Goal: Task Accomplishment & Management: Use online tool/utility

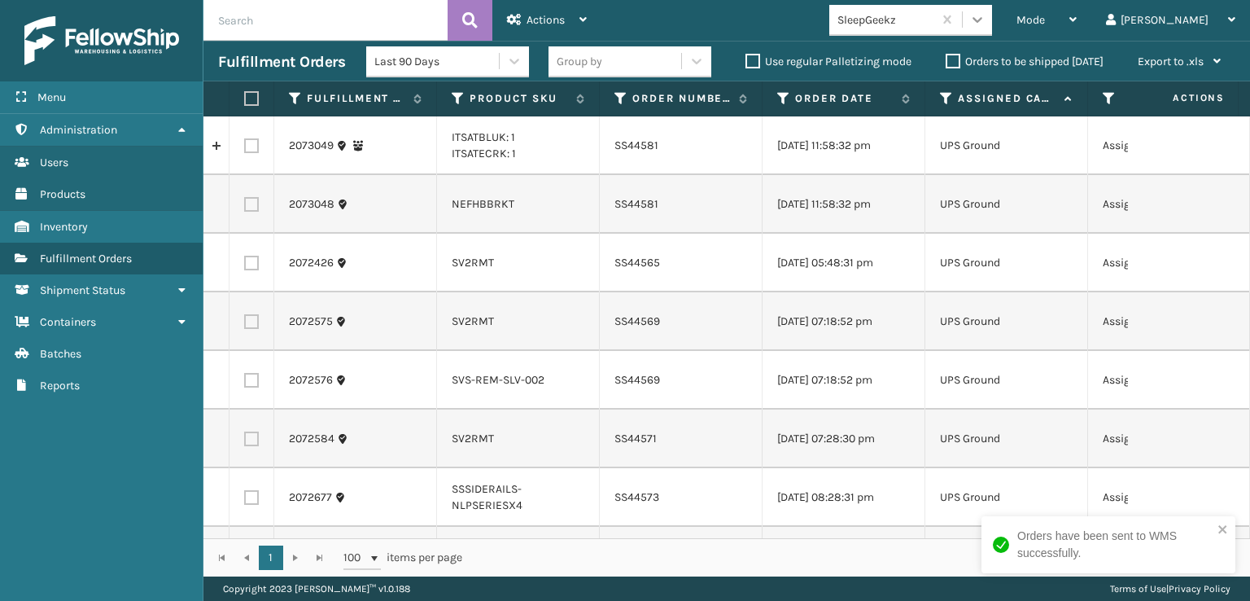
click at [985, 15] on icon at bounding box center [977, 19] width 16 height 16
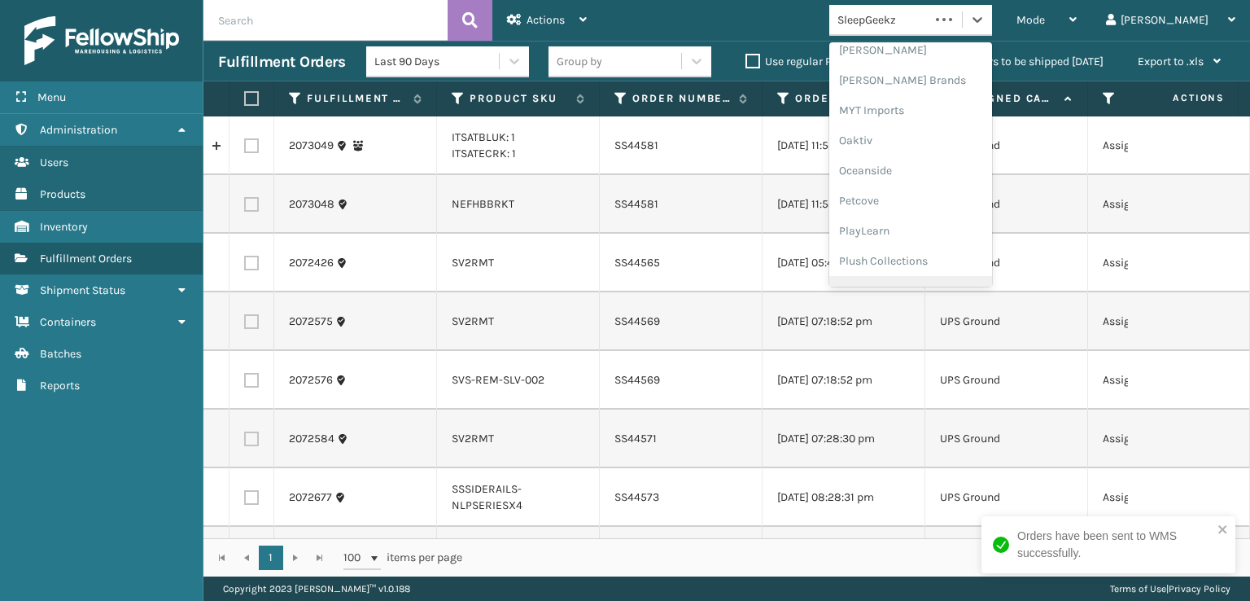
scroll to position [816, 0]
click at [950, 242] on div "SleepGeekz" at bounding box center [910, 238] width 163 height 30
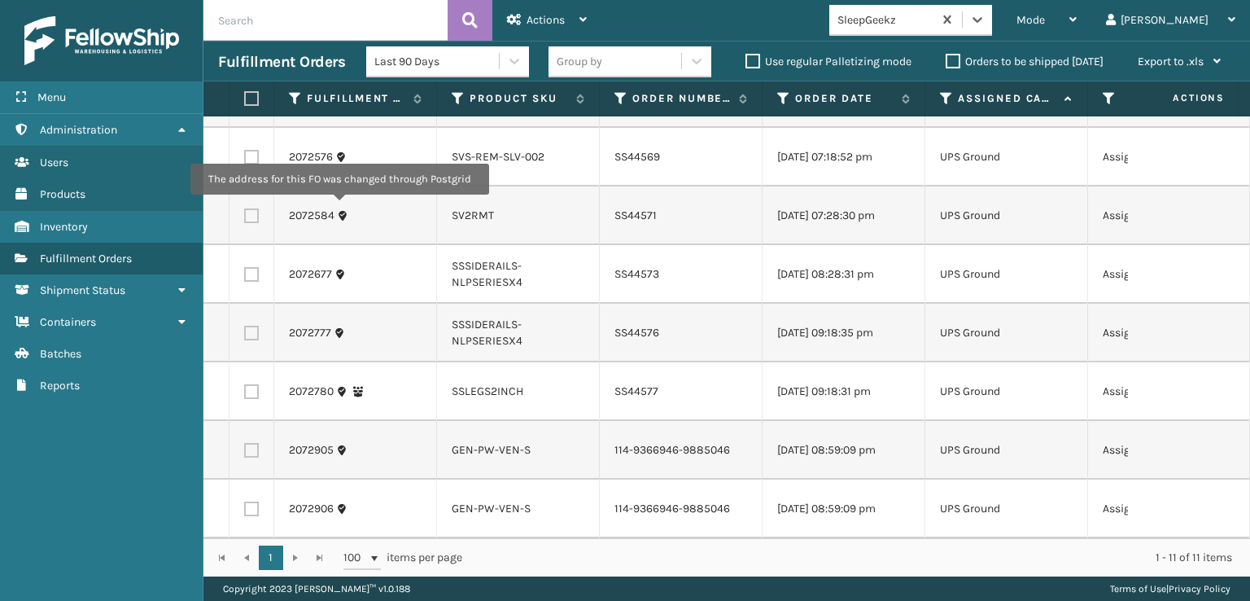
scroll to position [0, 0]
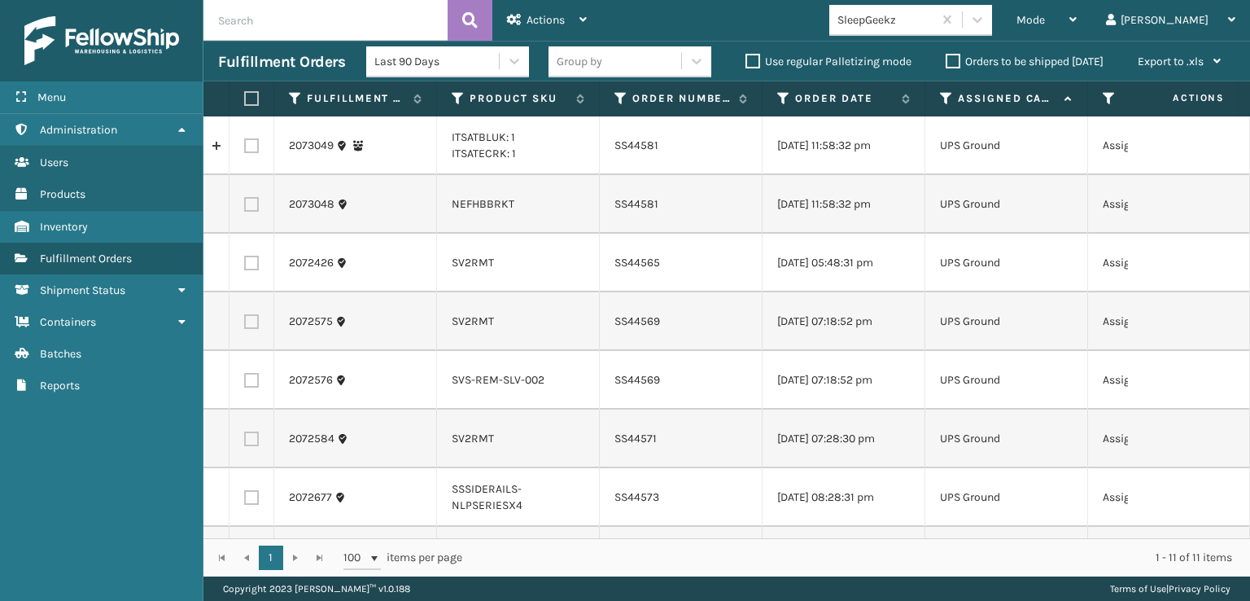
click at [245, 102] on label at bounding box center [249, 98] width 10 height 15
click at [245, 102] on input "checkbox" at bounding box center [244, 99] width 1 height 11
checkbox input "true"
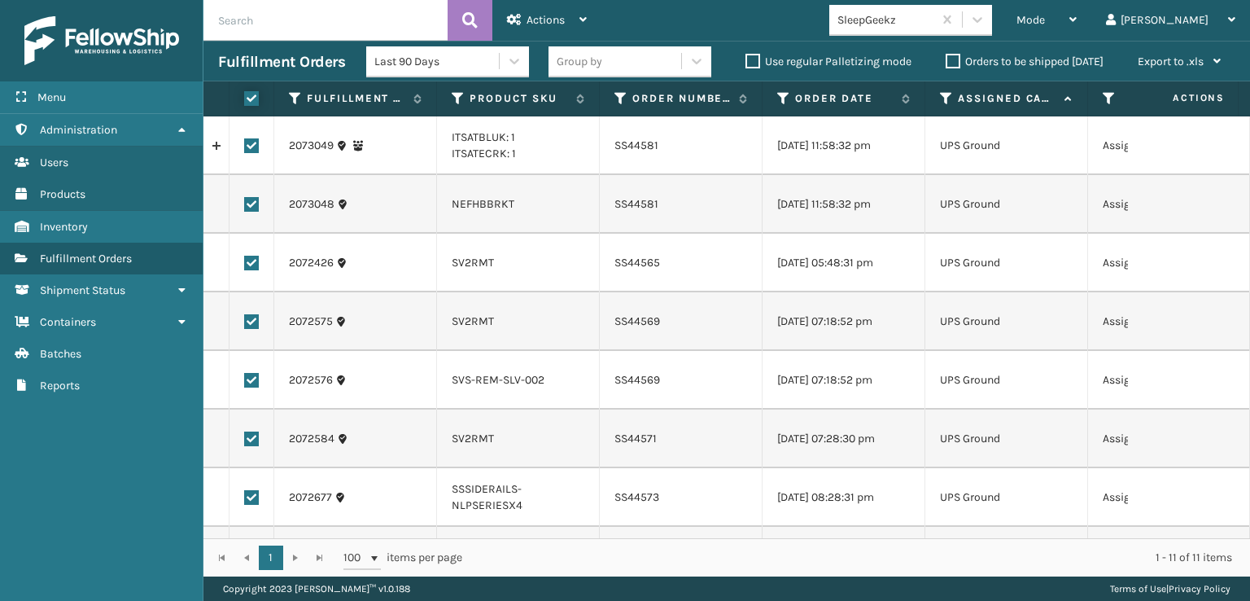
checkbox input "true"
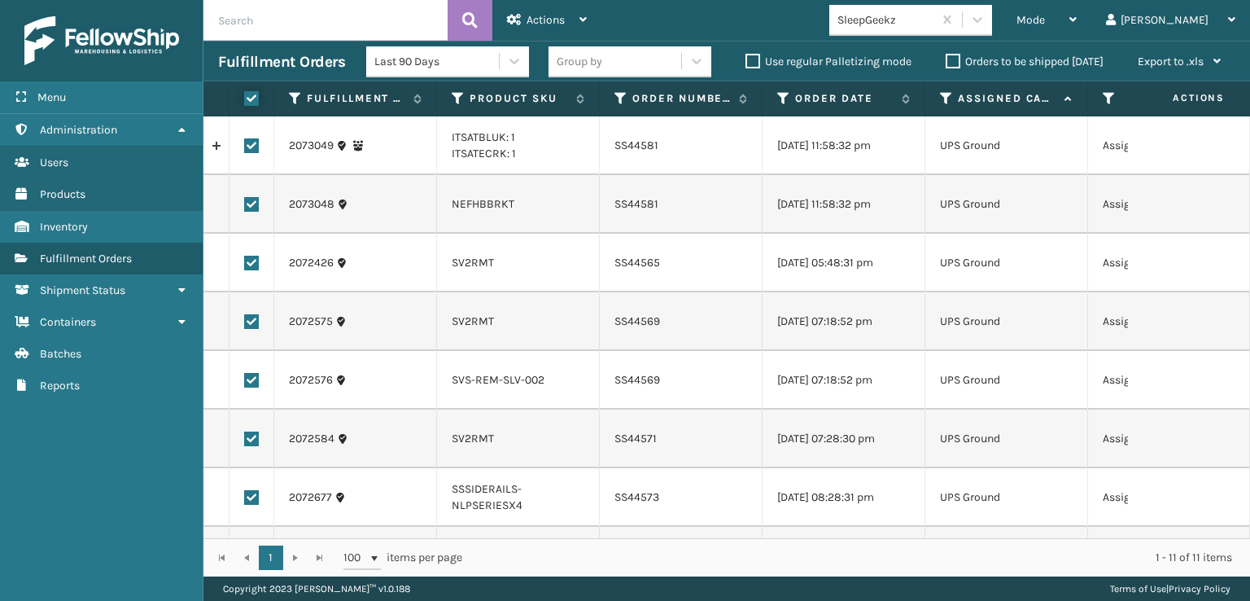
checkbox input "true"
click at [547, 13] on span "Actions" at bounding box center [546, 20] width 38 height 14
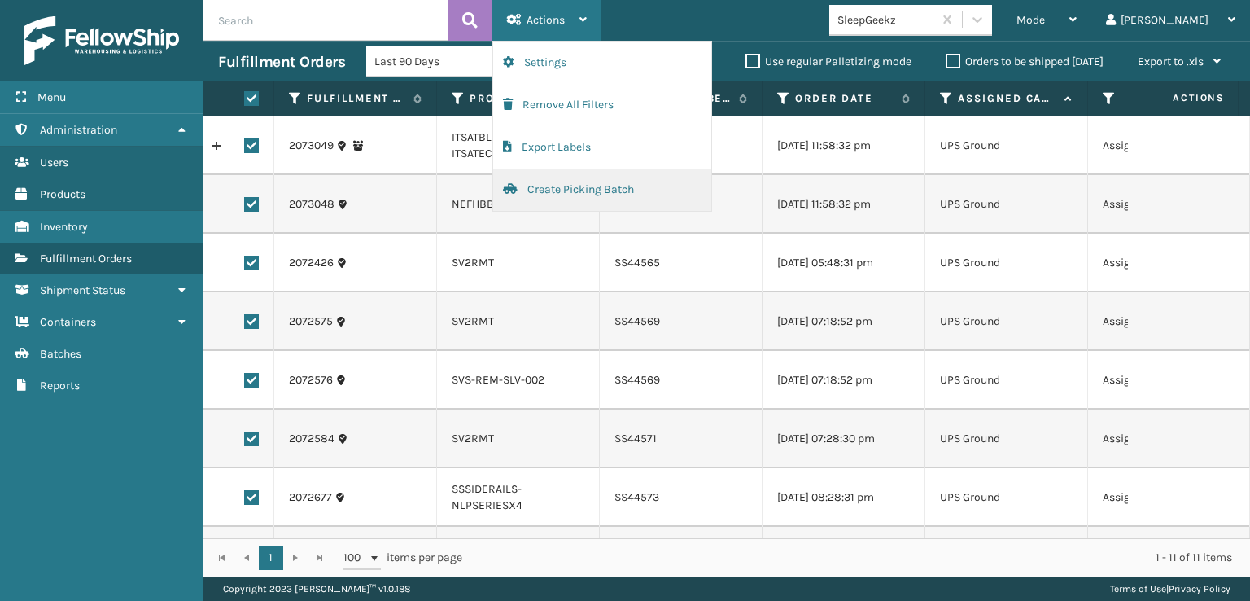
click at [584, 194] on button "Create Picking Batch" at bounding box center [602, 189] width 218 height 42
